Goal: Task Accomplishment & Management: Use online tool/utility

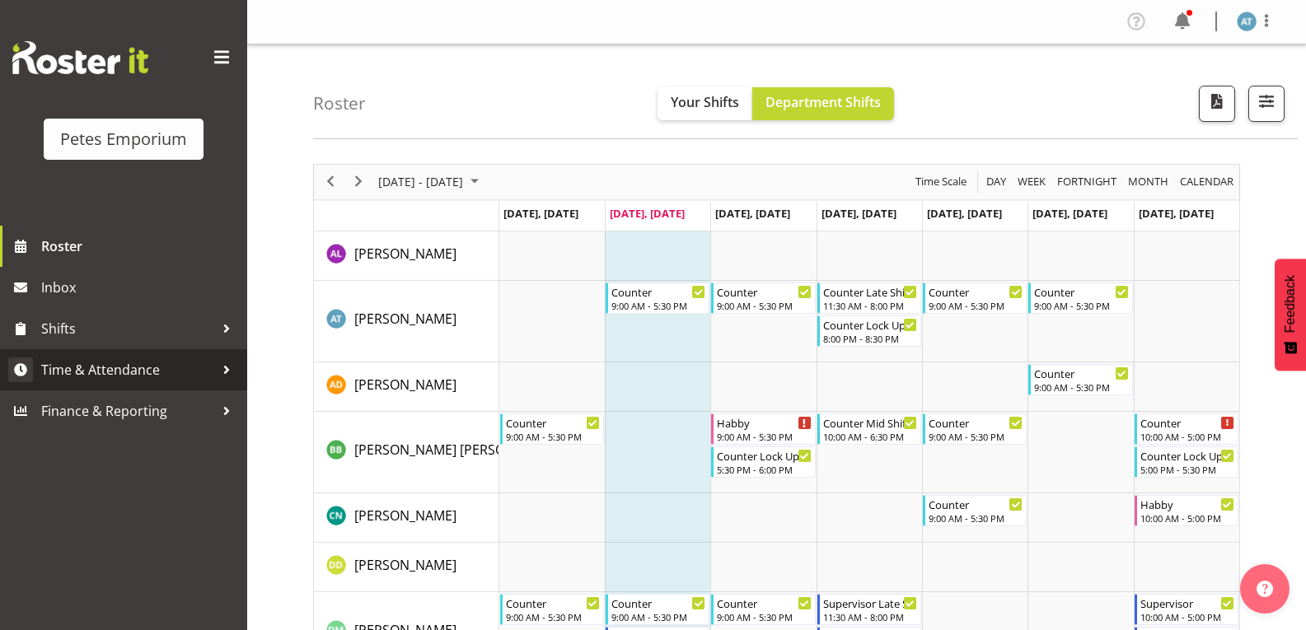
click at [99, 374] on span "Time & Attendance" at bounding box center [127, 370] width 173 height 25
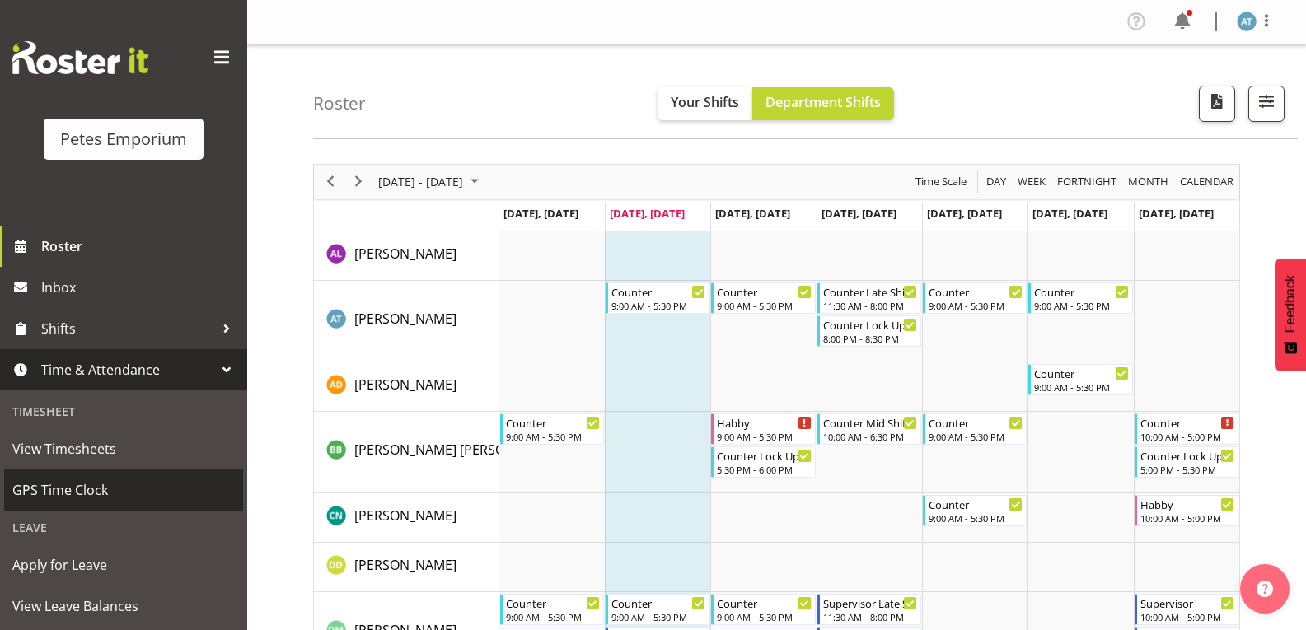
click at [77, 489] on span "GPS Time Clock" at bounding box center [123, 490] width 222 height 25
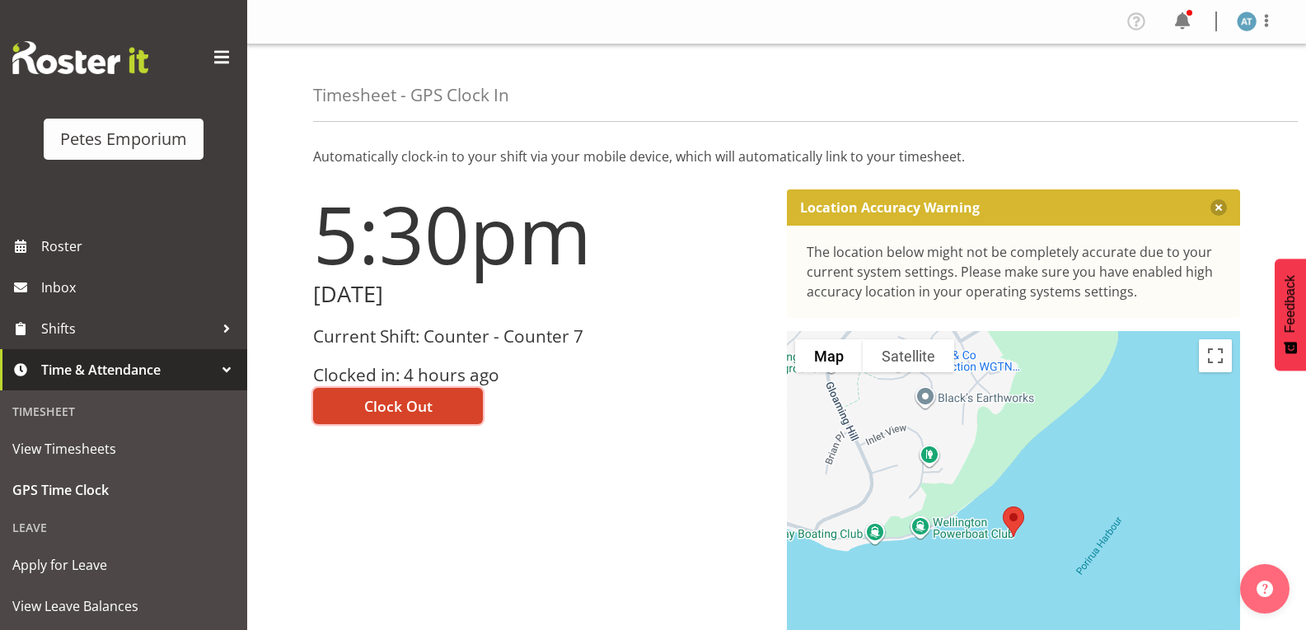
click at [425, 401] on span "Clock Out" at bounding box center [398, 405] width 68 height 21
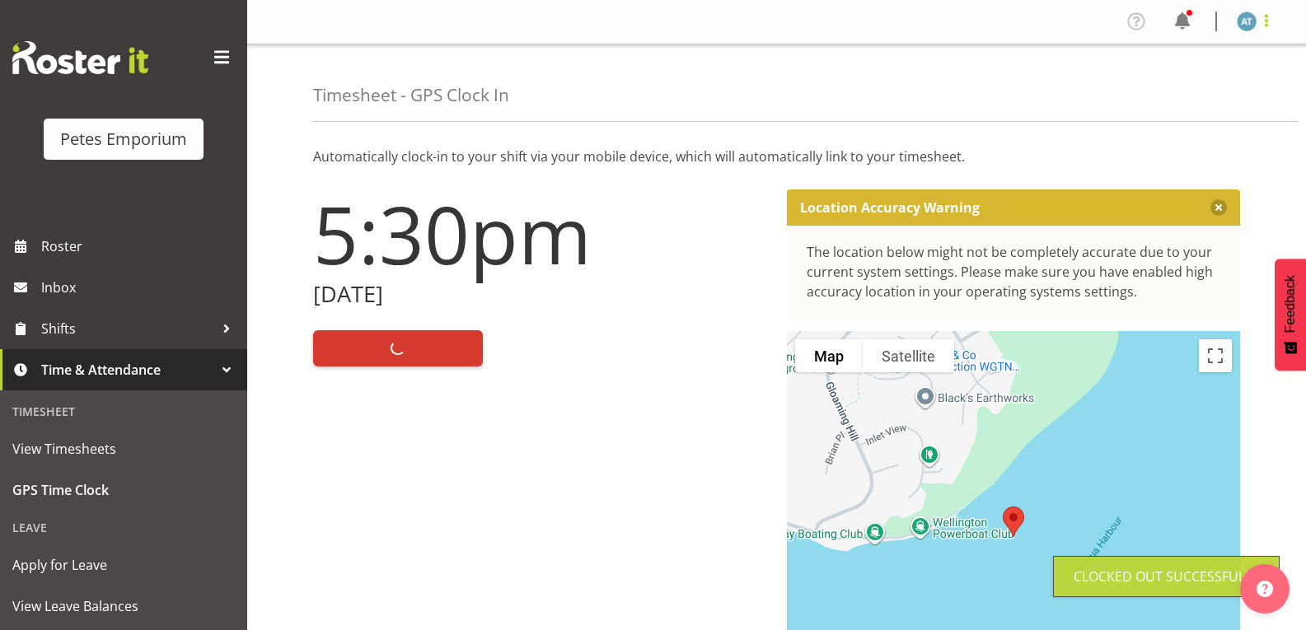
click at [1271, 21] on span at bounding box center [1266, 21] width 20 height 20
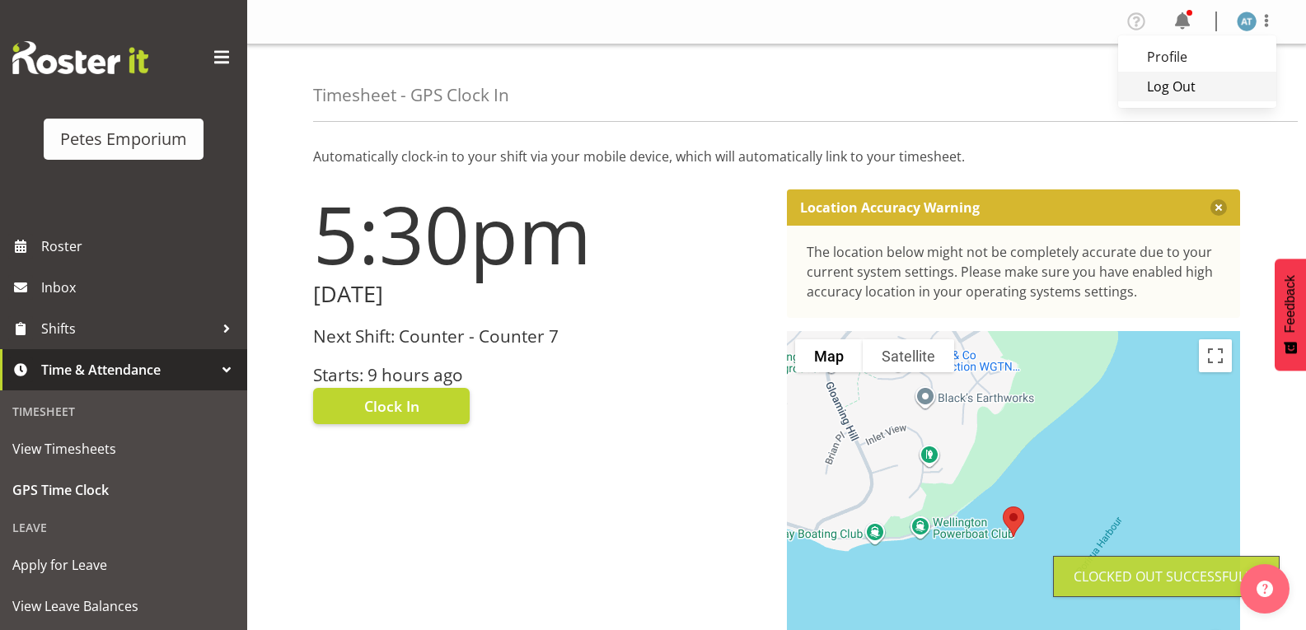
click at [1235, 92] on link "Log Out" at bounding box center [1197, 87] width 158 height 30
